Goal: Transaction & Acquisition: Purchase product/service

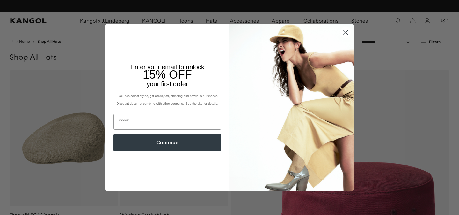
click at [344, 33] on icon "Close dialog" at bounding box center [346, 32] width 4 height 4
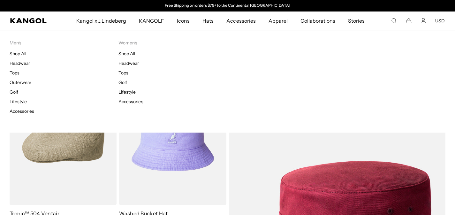
click at [100, 22] on span "Kangol x J.Lindeberg" at bounding box center [101, 20] width 50 height 19
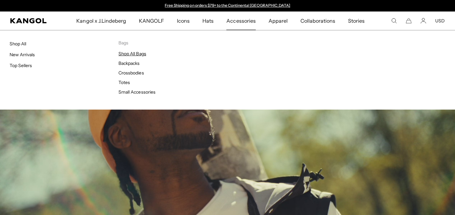
click at [138, 52] on link "Shop All Bags" at bounding box center [131, 54] width 27 height 6
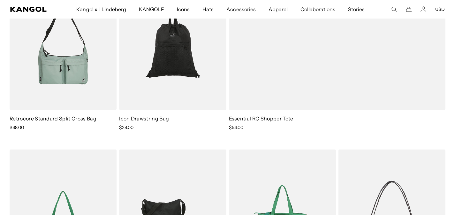
click at [289, 192] on img at bounding box center [282, 216] width 107 height 134
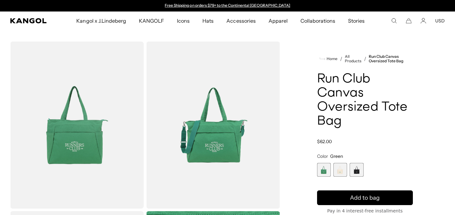
click at [332, 167] on div "Green Variant sold out or unavailable Ivory Variant sold out or unavailable Bla…" at bounding box center [365, 170] width 96 height 14
click at [343, 168] on span "2 of 3" at bounding box center [340, 170] width 14 height 14
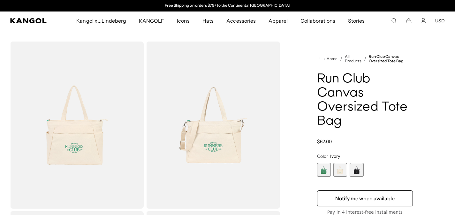
click at [357, 171] on span "3 of 3" at bounding box center [356, 170] width 14 height 14
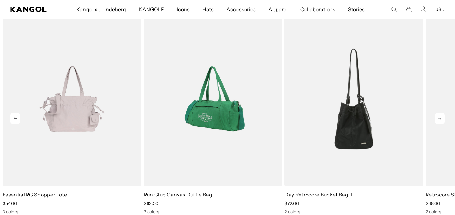
scroll to position [0, 131]
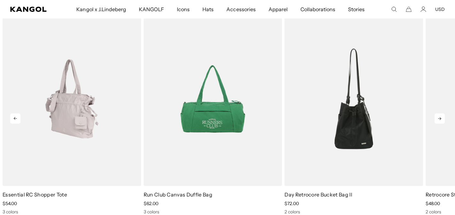
click at [112, 125] on img "1 of 5" at bounding box center [72, 99] width 138 height 174
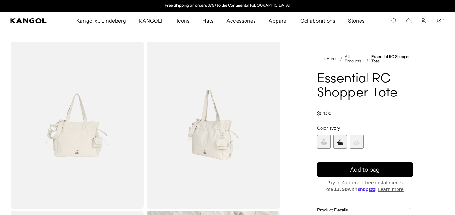
click at [336, 137] on span "2 of 3" at bounding box center [340, 142] width 14 height 14
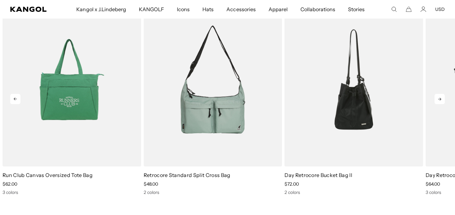
click at [439, 101] on icon at bounding box center [439, 99] width 10 height 10
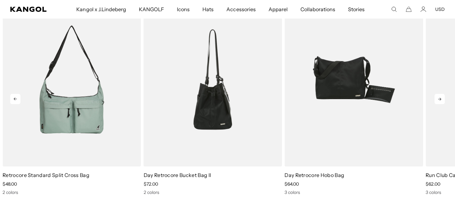
click at [438, 101] on icon at bounding box center [439, 99] width 10 height 10
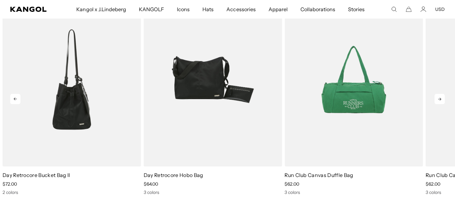
click at [438, 101] on icon at bounding box center [439, 99] width 10 height 10
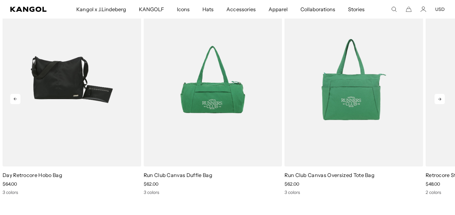
click at [438, 101] on icon at bounding box center [439, 99] width 10 height 10
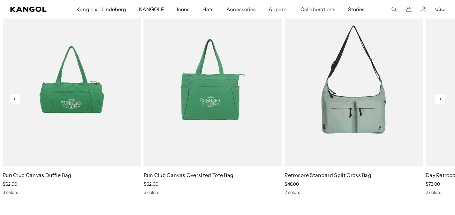
click at [438, 101] on icon at bounding box center [439, 99] width 10 height 10
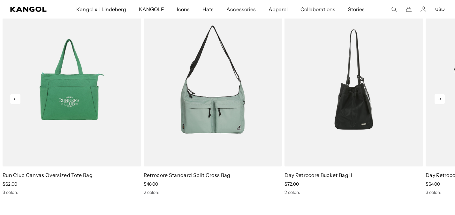
click at [437, 97] on icon at bounding box center [439, 99] width 10 height 10
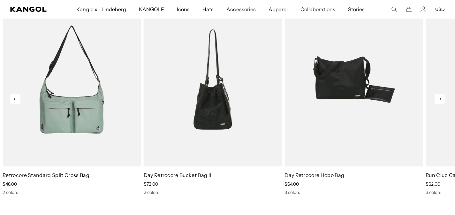
scroll to position [0, 0]
click at [437, 97] on icon at bounding box center [439, 99] width 10 height 10
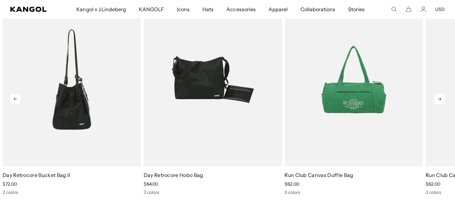
click at [437, 98] on icon at bounding box center [439, 99] width 10 height 10
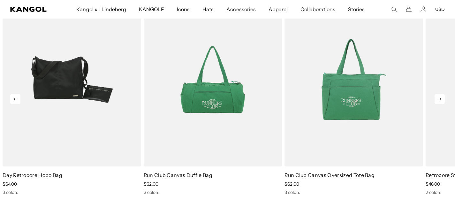
click at [437, 98] on icon at bounding box center [439, 99] width 10 height 10
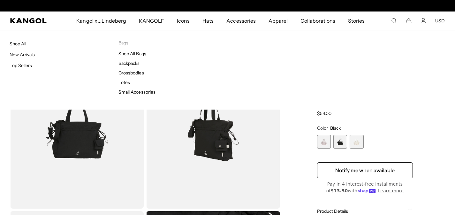
scroll to position [0, 131]
click at [135, 52] on link "Shop All Bags" at bounding box center [131, 54] width 27 height 6
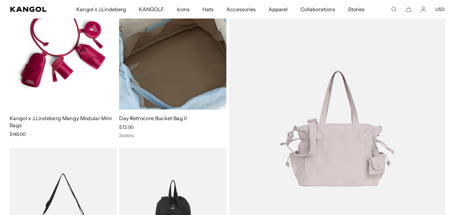
scroll to position [212, 0]
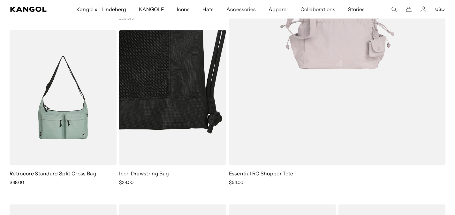
click at [201, 152] on img at bounding box center [172, 97] width 107 height 134
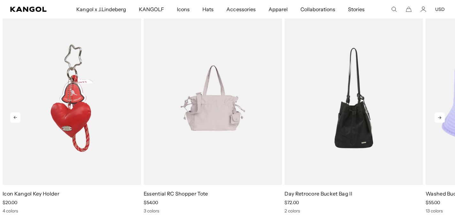
click at [439, 118] on icon at bounding box center [439, 117] width 10 height 10
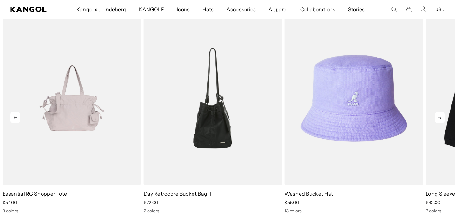
click at [434, 119] on icon at bounding box center [439, 117] width 10 height 10
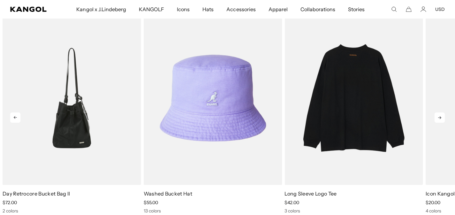
scroll to position [0, 131]
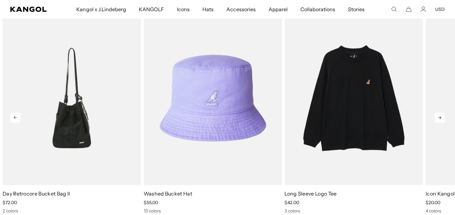
click at [437, 115] on icon at bounding box center [439, 117] width 10 height 10
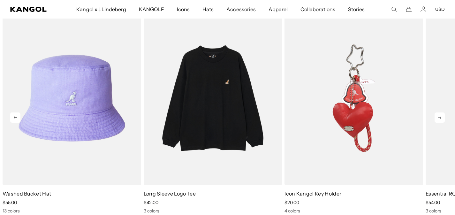
scroll to position [0, 0]
click at [439, 116] on icon at bounding box center [439, 117] width 10 height 10
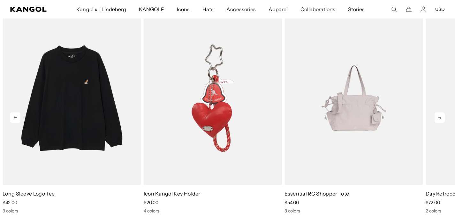
click at [440, 116] on icon at bounding box center [439, 117] width 3 height 3
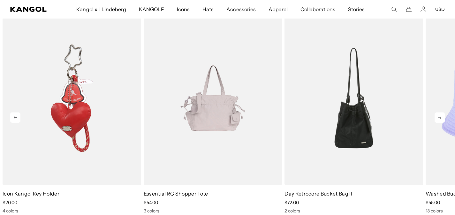
click at [441, 118] on icon at bounding box center [439, 117] width 10 height 10
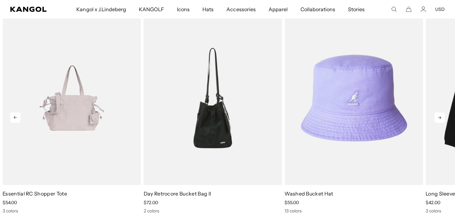
scroll to position [0, 131]
click at [440, 118] on icon at bounding box center [439, 117] width 10 height 10
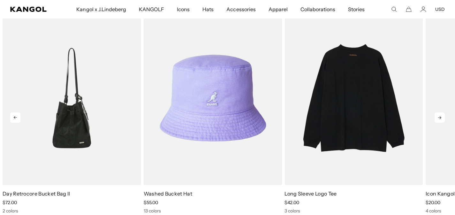
click at [358, 100] on img "5 of 5" at bounding box center [353, 98] width 138 height 174
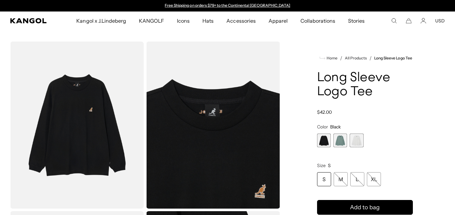
click at [326, 143] on span "1 of 3" at bounding box center [324, 140] width 14 height 14
click at [343, 140] on span "2 of 3" at bounding box center [340, 140] width 14 height 14
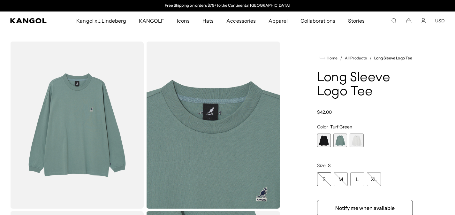
click at [355, 140] on span "3 of 3" at bounding box center [356, 140] width 14 height 14
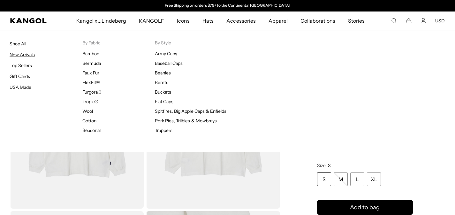
click at [24, 54] on link "New Arrivals" at bounding box center [22, 55] width 25 height 6
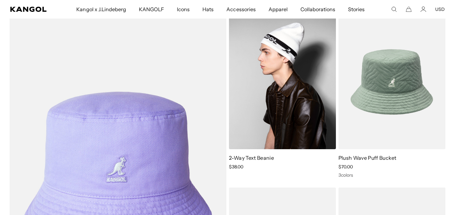
click at [270, 121] on img at bounding box center [282, 82] width 107 height 134
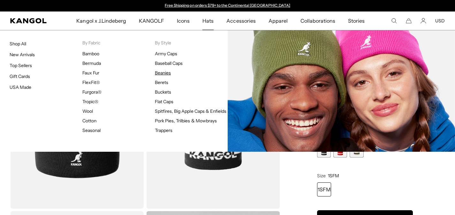
click at [170, 70] on link "Beanies" at bounding box center [163, 73] width 16 height 6
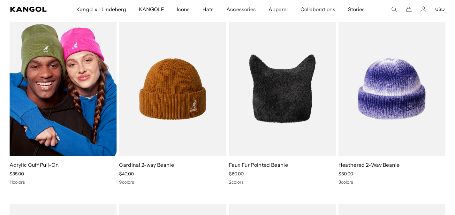
click at [46, 119] on img at bounding box center [63, 89] width 107 height 134
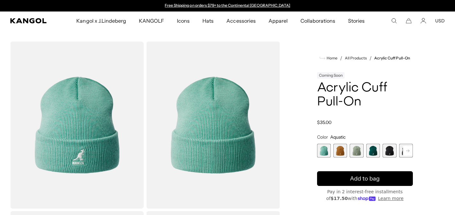
click at [390, 150] on span "5 of 13" at bounding box center [389, 151] width 14 height 14
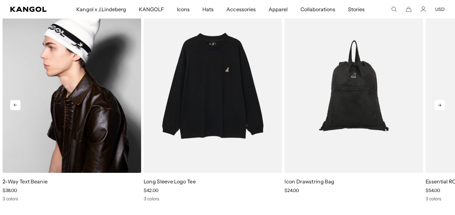
click at [106, 140] on img "1 of 5" at bounding box center [72, 86] width 138 height 174
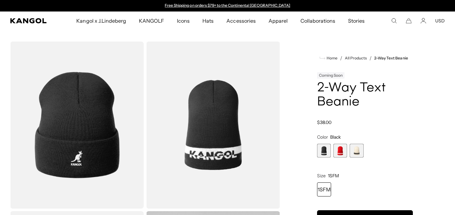
drag, startPoint x: 344, startPoint y: 153, endPoint x: 340, endPoint y: 153, distance: 4.5
click at [344, 153] on span "2 of 3" at bounding box center [340, 151] width 14 height 14
click at [343, 153] on span "2 of 3" at bounding box center [340, 151] width 14 height 14
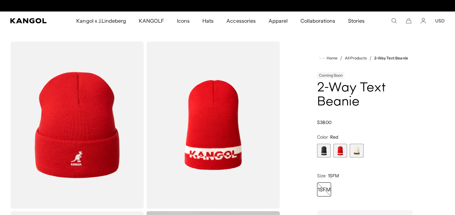
click at [353, 154] on span "3 of 3" at bounding box center [356, 151] width 14 height 14
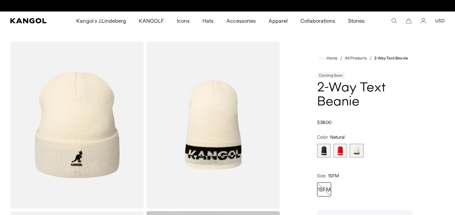
click at [323, 152] on span "1 of 3" at bounding box center [324, 151] width 14 height 14
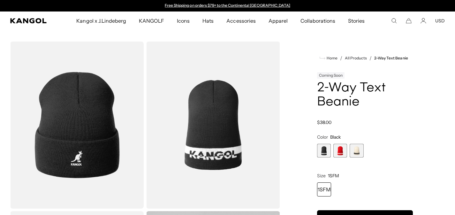
click at [325, 188] on div "1SFM" at bounding box center [324, 189] width 14 height 14
drag, startPoint x: 328, startPoint y: 196, endPoint x: 331, endPoint y: 195, distance: 3.3
click at [329, 196] on div "1SFM" at bounding box center [324, 189] width 14 height 14
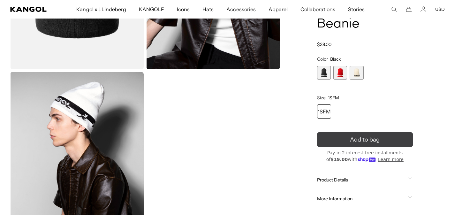
click at [369, 139] on button "Add to bag" at bounding box center [365, 139] width 96 height 15
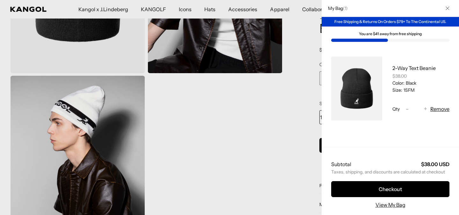
click at [256, 141] on div at bounding box center [229, 107] width 459 height 215
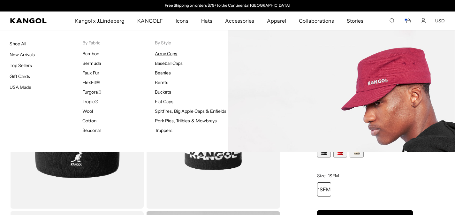
click at [169, 55] on link "Army Caps" at bounding box center [166, 54] width 22 height 6
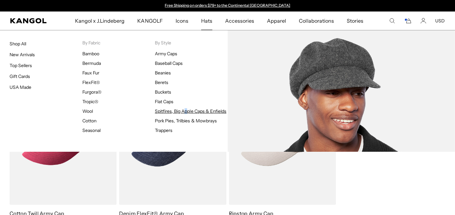
click at [165, 109] on link "Spitfires, Big Apple Caps & Enfields" at bounding box center [190, 111] width 71 height 6
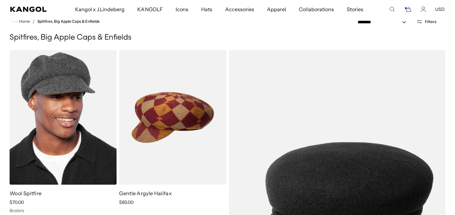
click at [54, 142] on img at bounding box center [63, 117] width 107 height 134
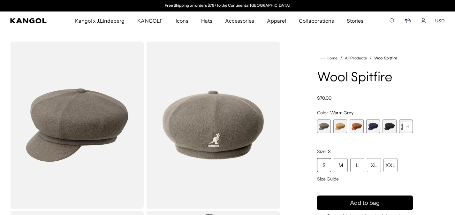
click at [392, 127] on span "5 of 8" at bounding box center [389, 126] width 14 height 14
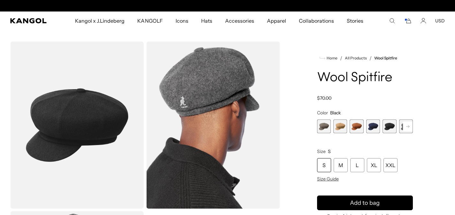
scroll to position [0, 131]
click at [400, 129] on span "6 of 8" at bounding box center [406, 126] width 14 height 14
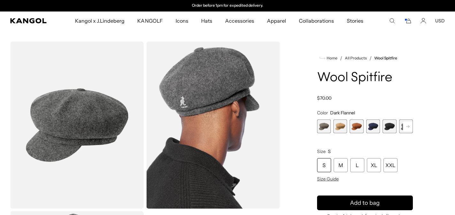
click at [407, 128] on rect at bounding box center [408, 127] width 10 height 10
click at [396, 127] on div "Warm Grey Variant sold out or unavailable Camel Variant sold out or unavailable…" at bounding box center [365, 126] width 96 height 14
click at [390, 128] on span "6 of 8" at bounding box center [389, 126] width 14 height 14
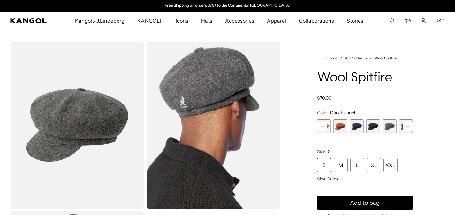
click at [401, 129] on span "7 of 8" at bounding box center [406, 126] width 14 height 14
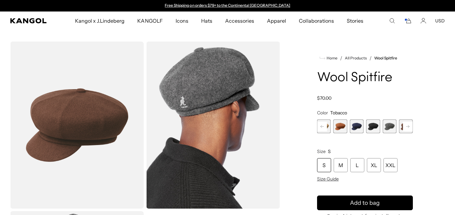
click at [404, 128] on rect at bounding box center [408, 127] width 10 height 10
click at [395, 129] on span "7 of 8" at bounding box center [389, 126] width 14 height 14
click at [399, 129] on span "8 of 8" at bounding box center [406, 126] width 14 height 14
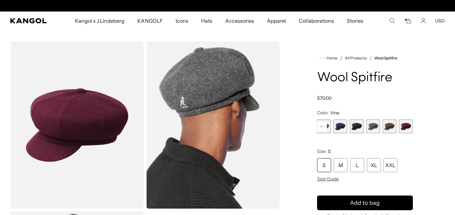
scroll to position [0, 131]
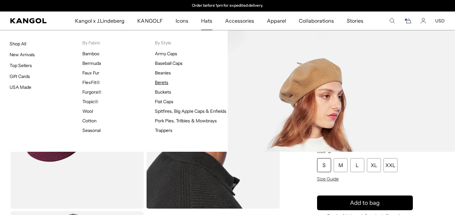
click at [164, 81] on link "Berets" at bounding box center [161, 82] width 13 height 6
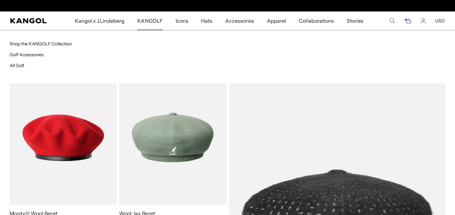
click at [155, 20] on span "KANGOLF" at bounding box center [149, 20] width 25 height 19
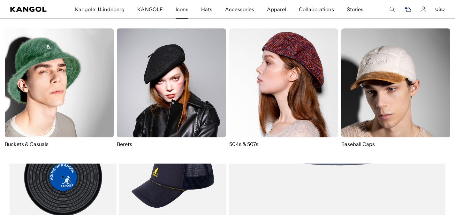
scroll to position [0, 131]
